Goal: Task Accomplishment & Management: Use online tool/utility

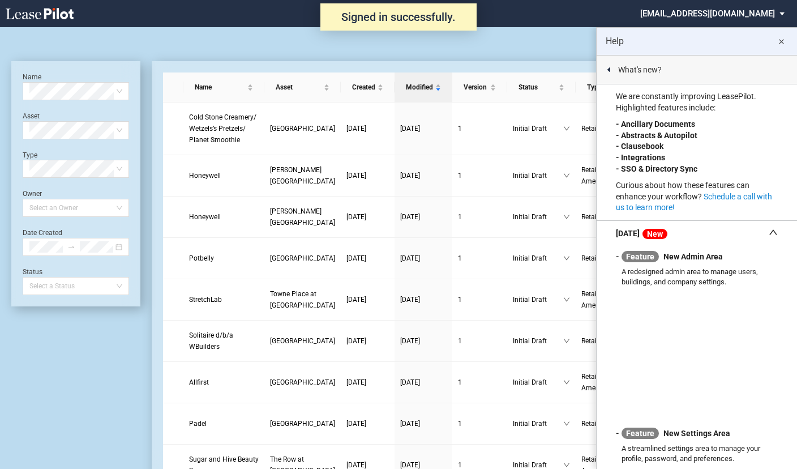
click at [710, 8] on md-select "nschechter@kleinenterprises.com Admin Area Settings Sign Out" at bounding box center [716, 12] width 155 height 25
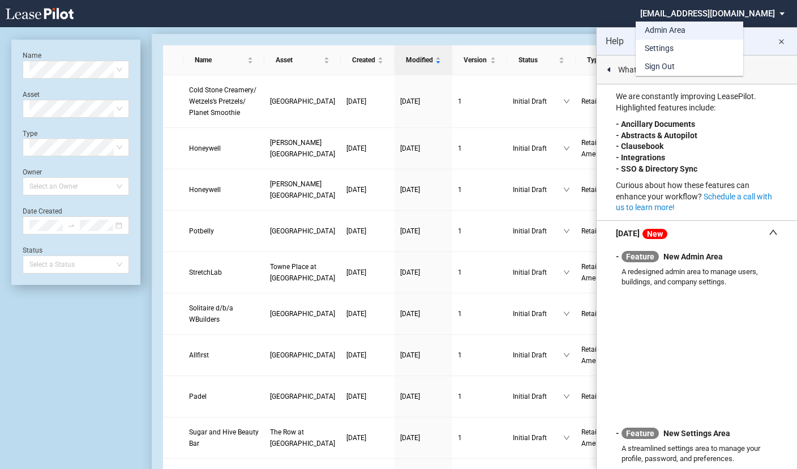
click at [670, 32] on div "Admin Area" at bounding box center [665, 30] width 41 height 11
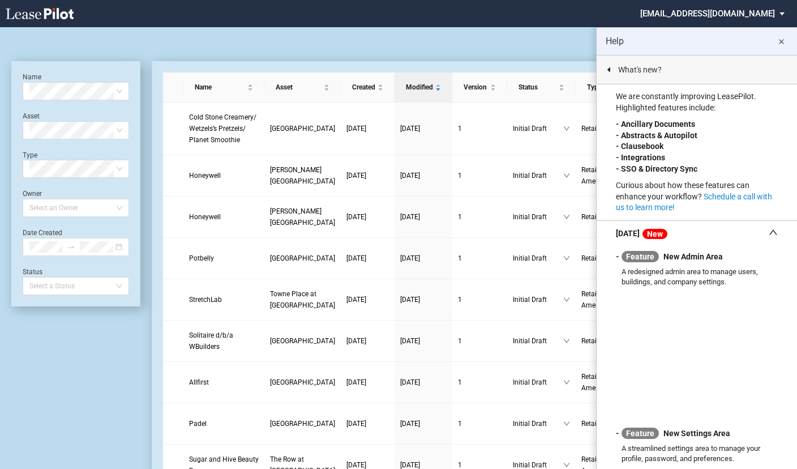
scroll to position [27, 0]
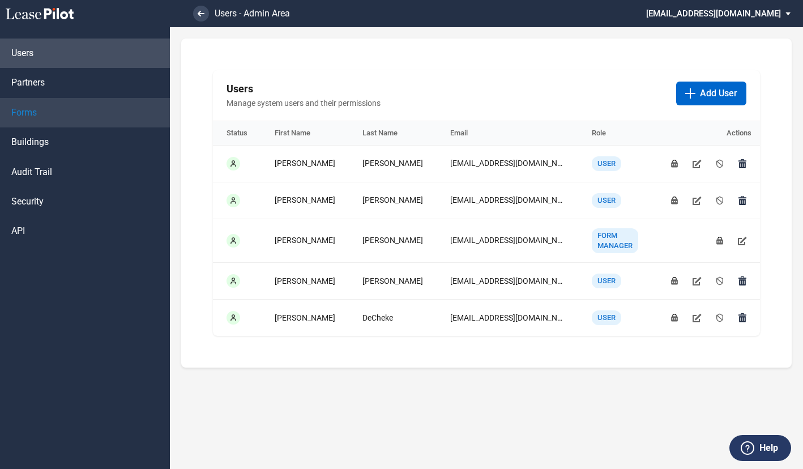
click at [36, 117] on span "Forms" at bounding box center [23, 112] width 25 height 12
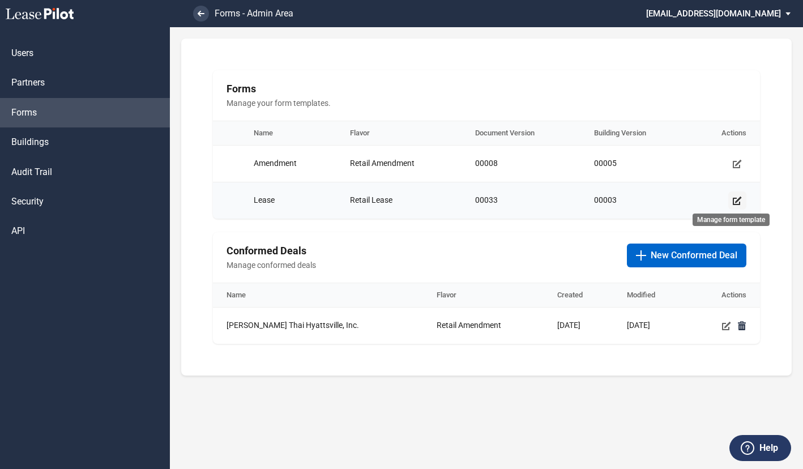
click at [735, 201] on use "Manage form template" at bounding box center [737, 200] width 9 height 8
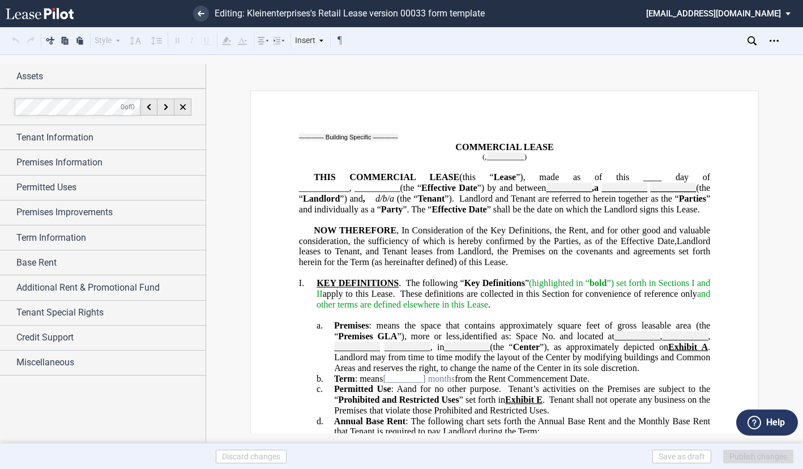
click at [453, 215] on p "THIS COMMERCIAL LEASE (this “ Lease ”), made as of this ____ day of ___________…" at bounding box center [504, 193] width 411 height 42
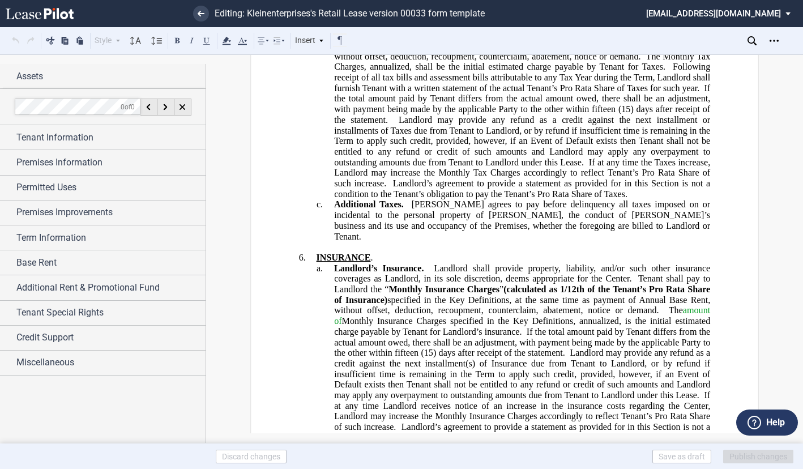
scroll to position [3567, 0]
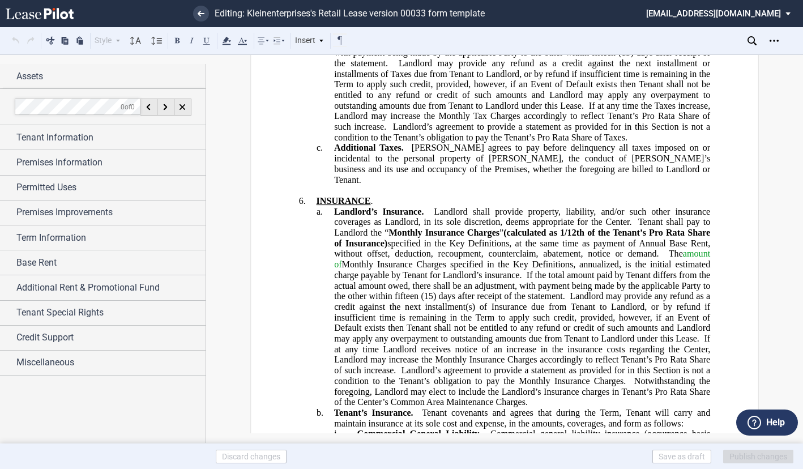
click at [431, 226] on span "Landlord shall provide property, liability, and/or such other insurance coverag…" at bounding box center [523, 216] width 378 height 20
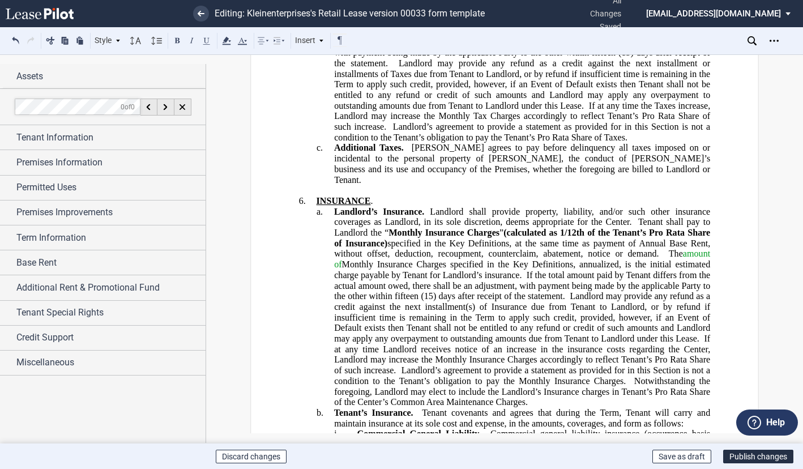
drag, startPoint x: 502, startPoint y: 252, endPoint x: 386, endPoint y: 262, distance: 117.0
click at [386, 262] on span "Landlord’s Insurance. Landlord shall provide property, liability, and/or such o…" at bounding box center [523, 306] width 378 height 200
click at [177, 39] on button at bounding box center [177, 40] width 14 height 14
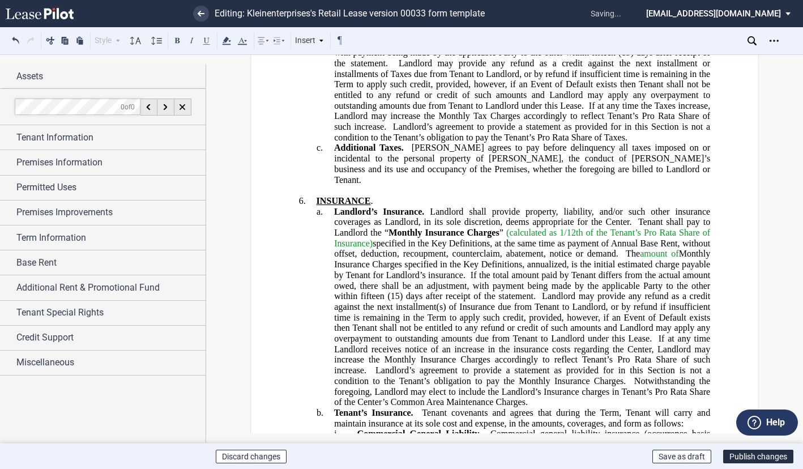
click at [497, 301] on span "If the total amount paid by Tenant differs from the actual amount owed, there s…" at bounding box center [523, 285] width 378 height 31
click at [373, 258] on span "specified in the Key Definitions, at the same time as payment of Annual Base Re…" at bounding box center [523, 248] width 378 height 20
drag, startPoint x: 370, startPoint y: 263, endPoint x: 327, endPoint y: 267, distance: 43.2
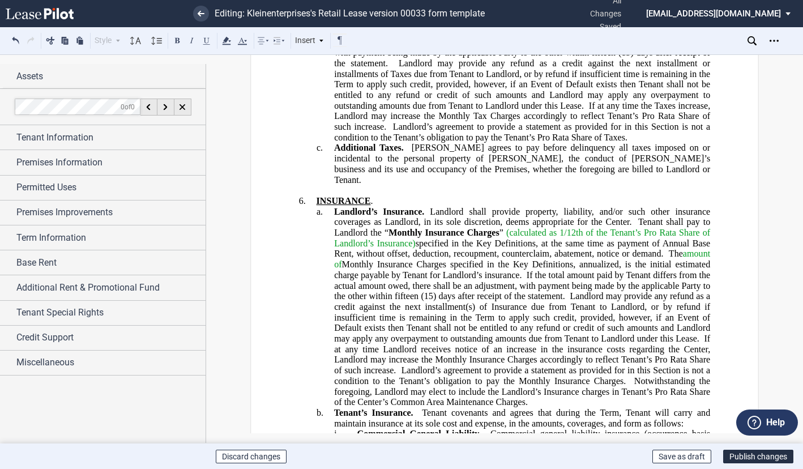
click at [416, 258] on span "specified in the Key Definitions, at the same time as payment of Annual Base Re…" at bounding box center [523, 248] width 378 height 20
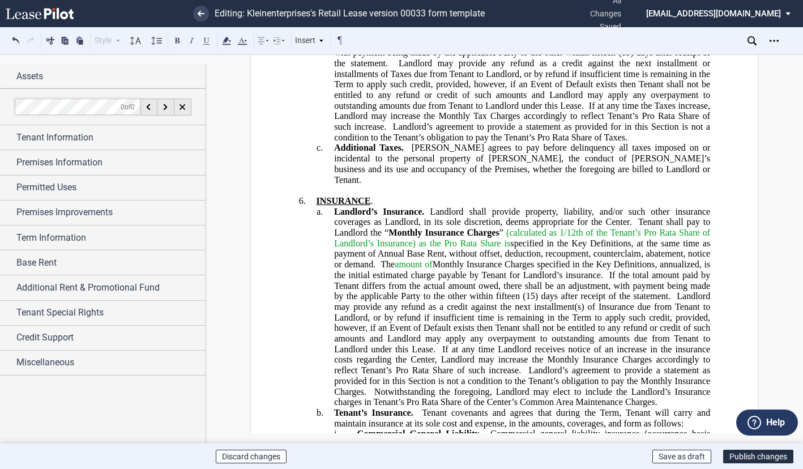
click at [334, 269] on span "as the Pro Rata Share is specified in the Key Definitions, at the same time as …" at bounding box center [523, 253] width 378 height 31
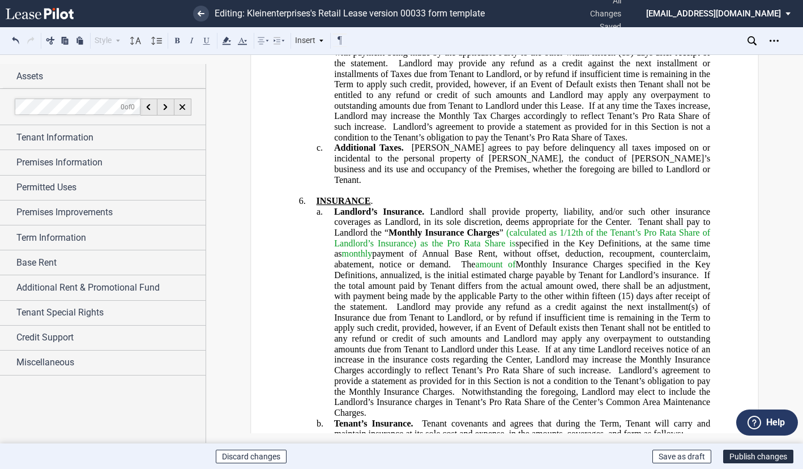
click at [395, 328] on span "Landlord may provide any refund as a credit against the next installment(s) of …" at bounding box center [523, 328] width 378 height 52
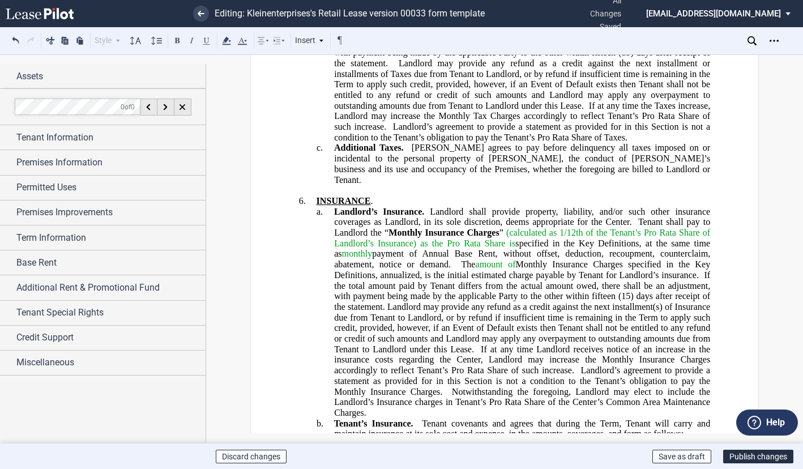
click at [702, 292] on span "If the total amount paid by Tenant differs from the actual amount owed, there s…" at bounding box center [523, 285] width 378 height 31
click at [457, 280] on span "The amount of Monthly Insurance Charges specified in the Key Definitions, annua…" at bounding box center [523, 269] width 378 height 20
click at [377, 216] on span "Landlord’s Insurance." at bounding box center [379, 211] width 90 height 10
drag, startPoint x: 555, startPoint y: 254, endPoint x: 508, endPoint y: 253, distance: 47.0
click at [508, 248] on span "(calculated as 1/12th of the Tenant’s Pro Rata Share of Landlord’s Insurance)" at bounding box center [523, 238] width 378 height 20
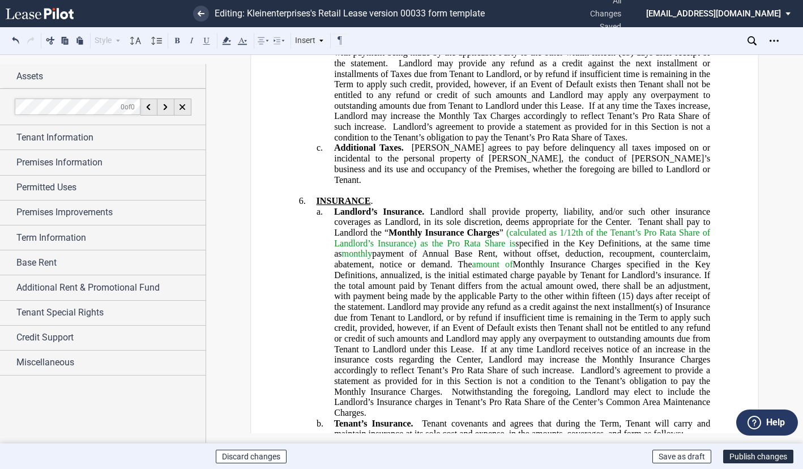
click at [558, 248] on span "(calculated as 1/12th of the Tenant’s Pro Rata Share of Landlord’s Insurance)" at bounding box center [523, 238] width 378 height 20
click at [568, 280] on span "The amount of Monthly Insurance Charges specified in the Key Definitions, annua…" at bounding box center [523, 269] width 378 height 20
drag, startPoint x: 494, startPoint y: 306, endPoint x: 479, endPoint y: 306, distance: 14.7
click at [479, 301] on span "If the total amount paid by Tenant differs from the actual amount owed, there s…" at bounding box center [523, 285] width 378 height 31
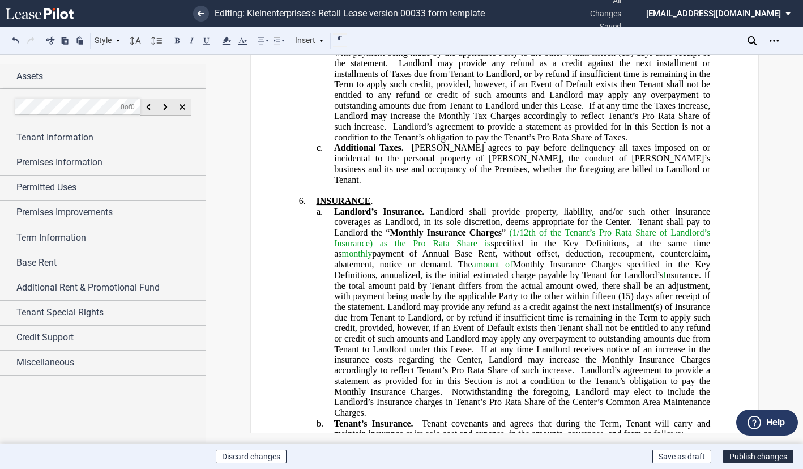
click at [495, 301] on span "If the total amount paid by Tenant differs from the actual amount owed, there s…" at bounding box center [523, 285] width 378 height 31
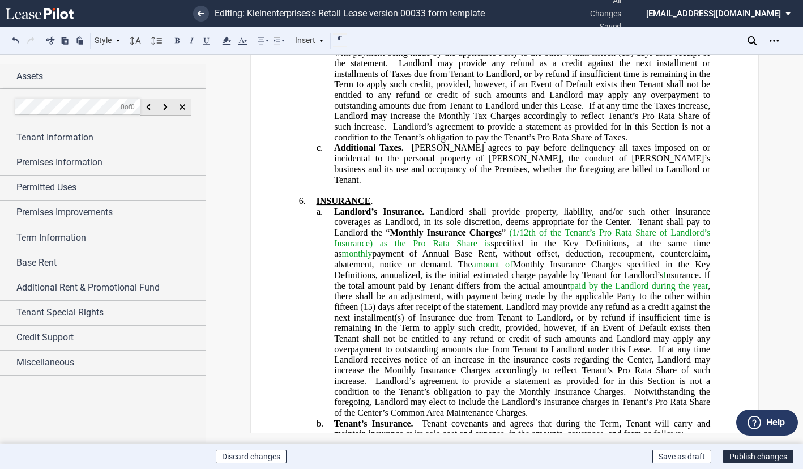
click at [503, 312] on span at bounding box center [504, 307] width 2 height 10
click at [376, 269] on span "as the Pro Rata Share is specified in the Key Definitions, at the same time as …" at bounding box center [523, 253] width 378 height 31
click at [441, 269] on span "as the Pro Rata Share is specified in the Key Definitions, at the same time as …" at bounding box center [523, 253] width 378 height 31
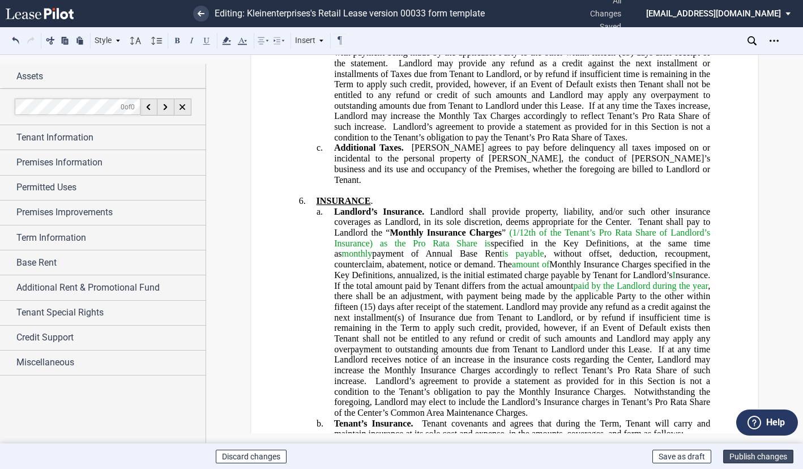
click at [756, 456] on button "Publish changes" at bounding box center [758, 456] width 70 height 14
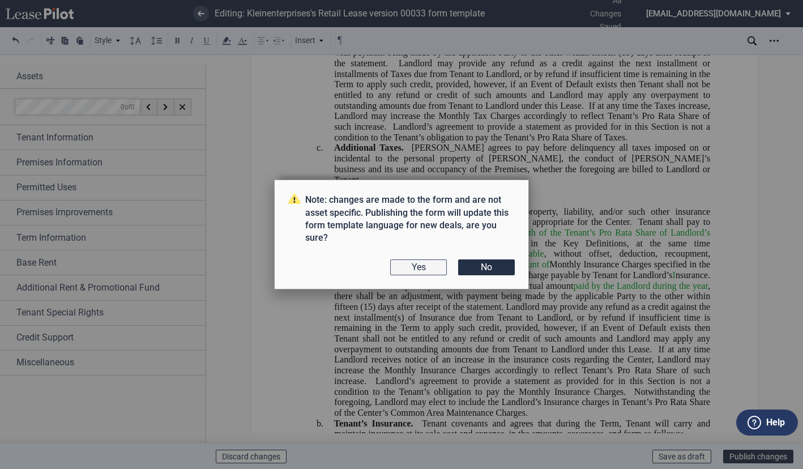
click at [405, 273] on button "Yes" at bounding box center [418, 267] width 57 height 16
